Goal: Find specific page/section: Find specific page/section

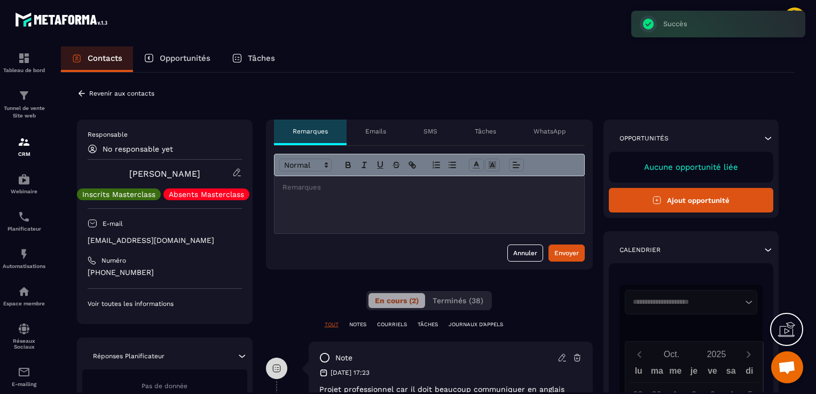
scroll to position [42, 0]
click at [110, 92] on p "Revenir aux contacts" at bounding box center [121, 93] width 65 height 7
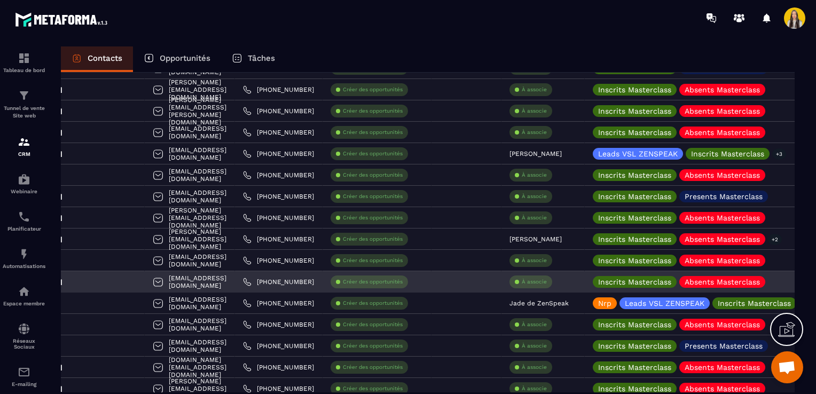
scroll to position [0, 127]
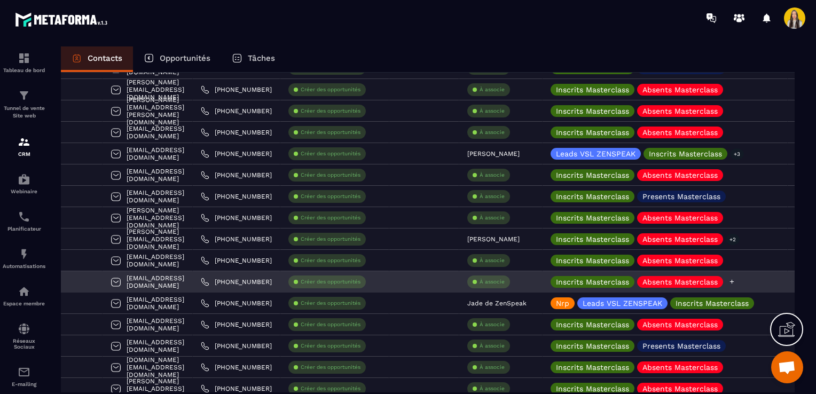
click at [729, 281] on icon at bounding box center [732, 281] width 7 height 7
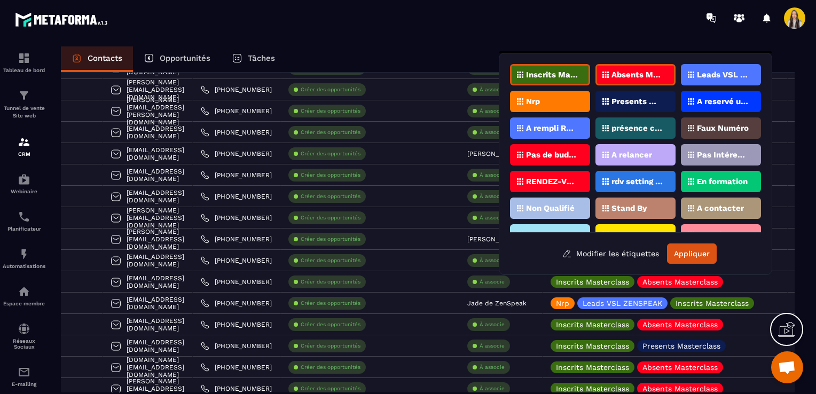
click at [703, 131] on div "Faux Numéro" at bounding box center [721, 128] width 80 height 21
click at [699, 247] on button "Appliquer" at bounding box center [692, 254] width 50 height 20
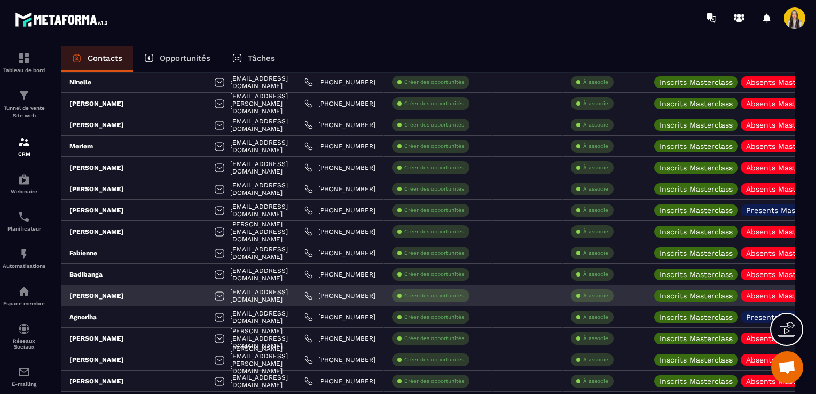
scroll to position [0, 0]
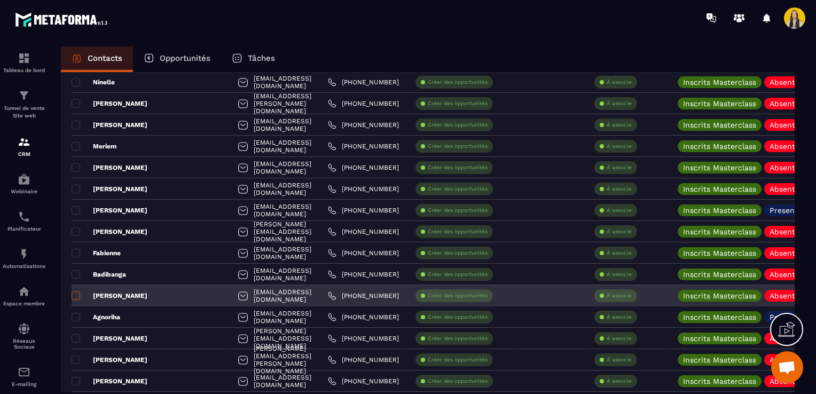
click at [75, 293] on span at bounding box center [76, 296] width 9 height 9
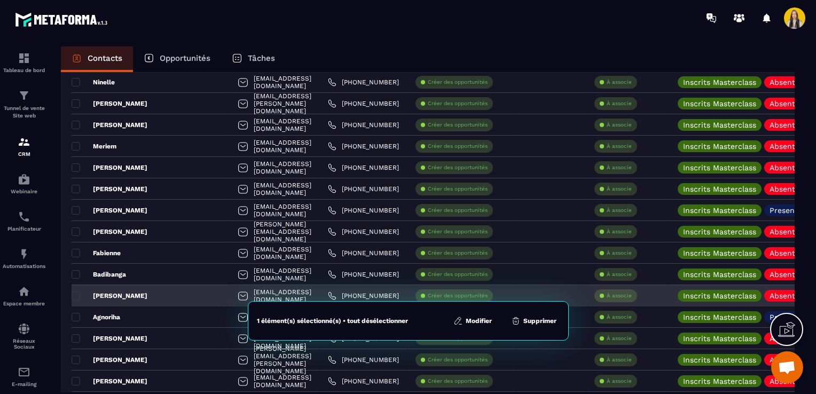
click at [87, 294] on p "[PERSON_NAME]" at bounding box center [110, 296] width 76 height 9
